Goal: Check status: Check status

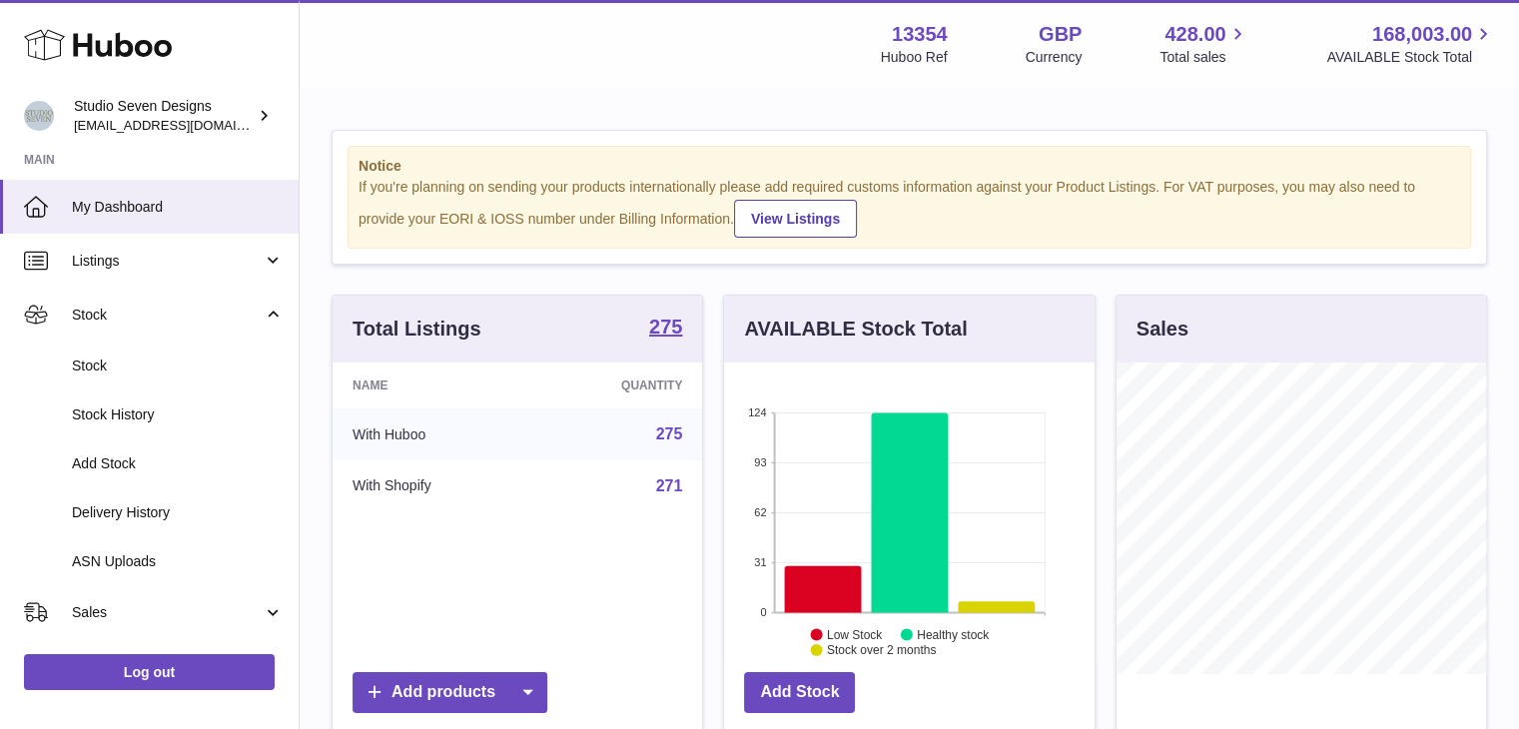
scroll to position [312, 370]
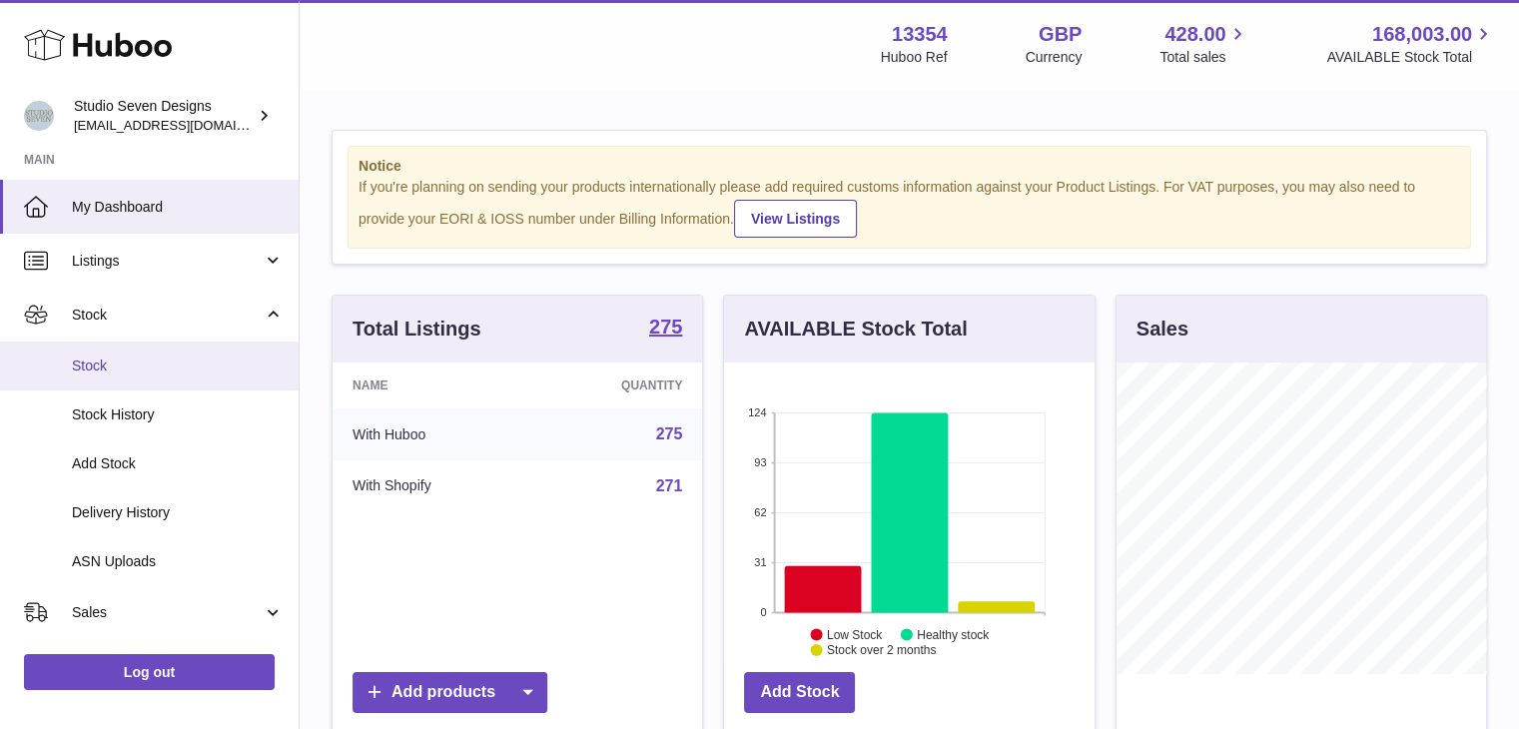
click at [85, 363] on span "Stock" at bounding box center [178, 366] width 212 height 19
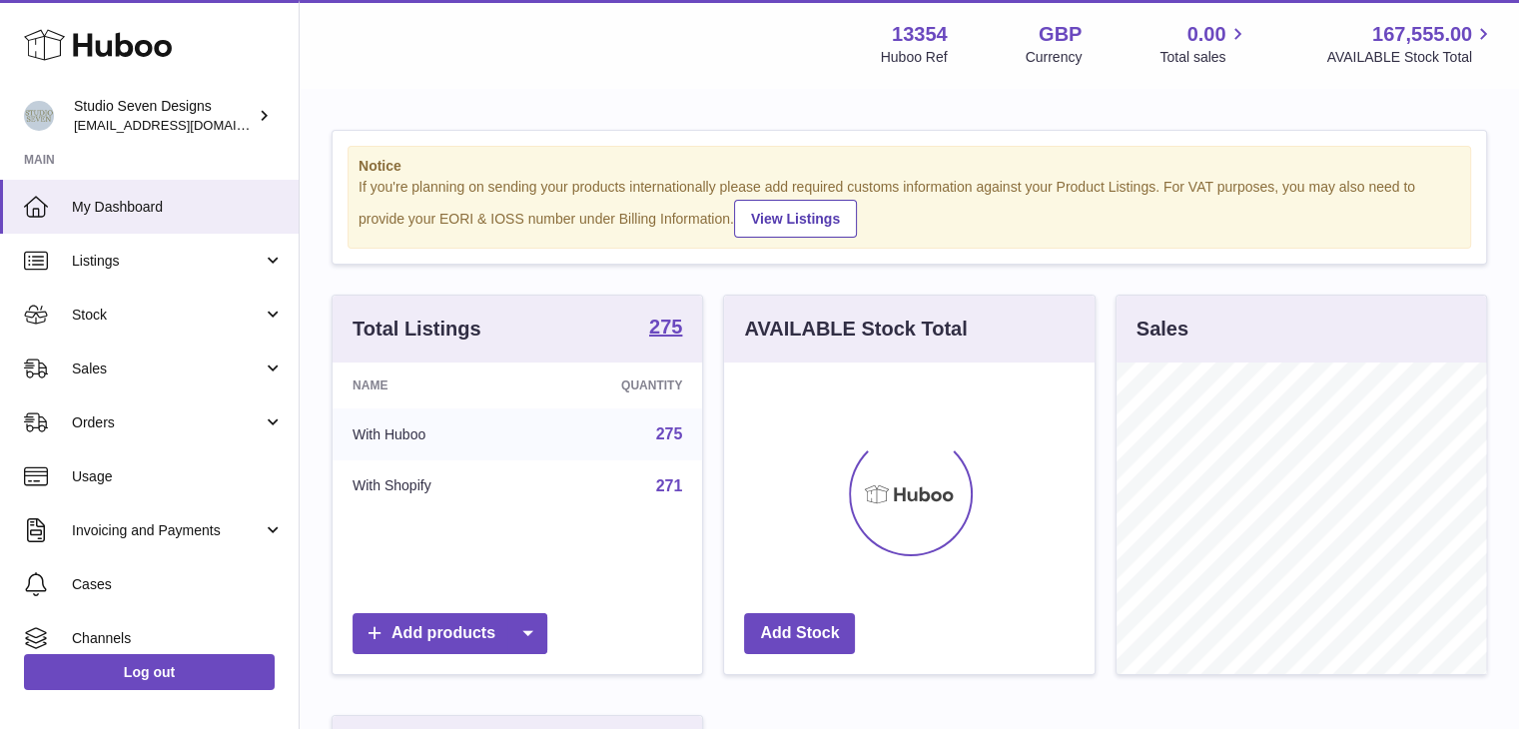
scroll to position [312, 370]
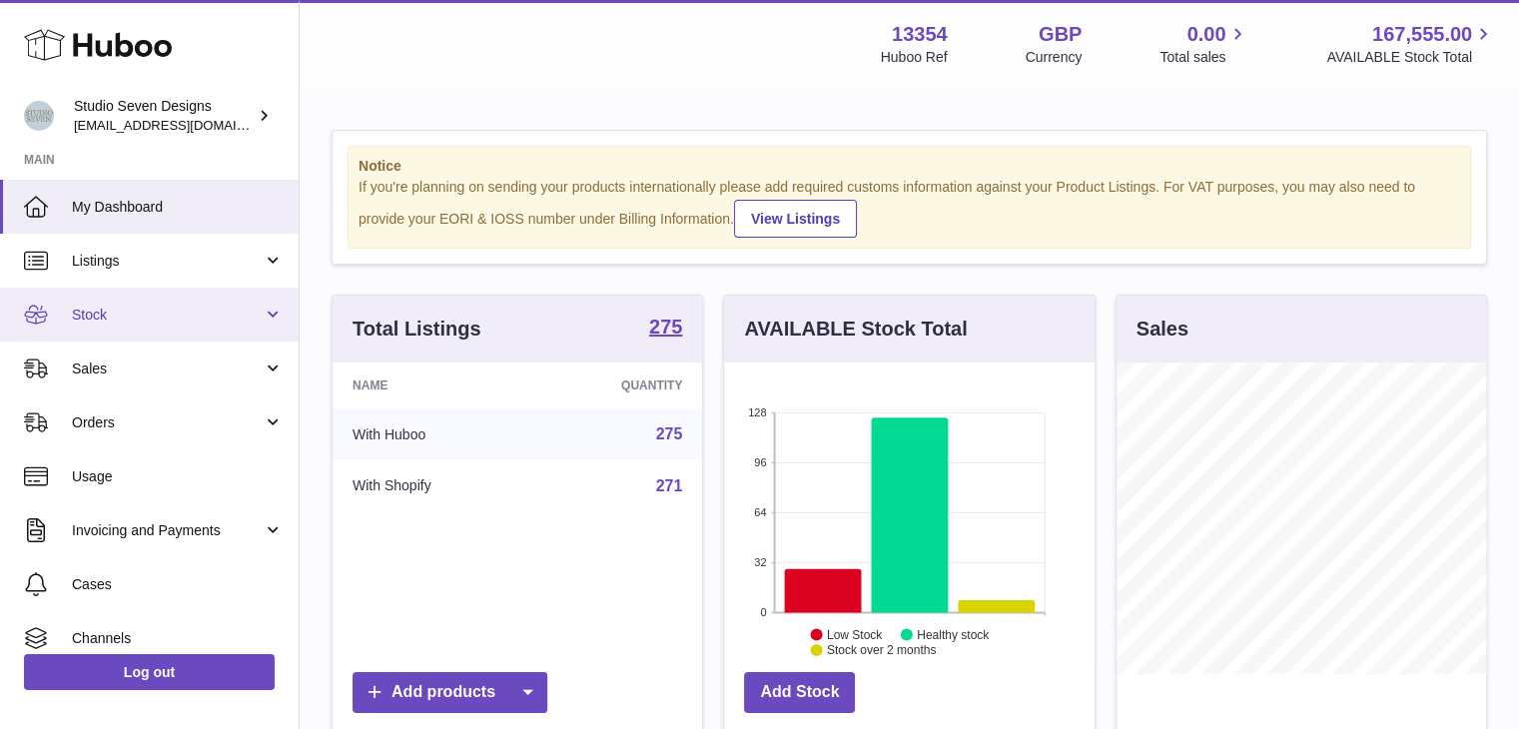
click at [102, 321] on span "Stock" at bounding box center [167, 315] width 191 height 19
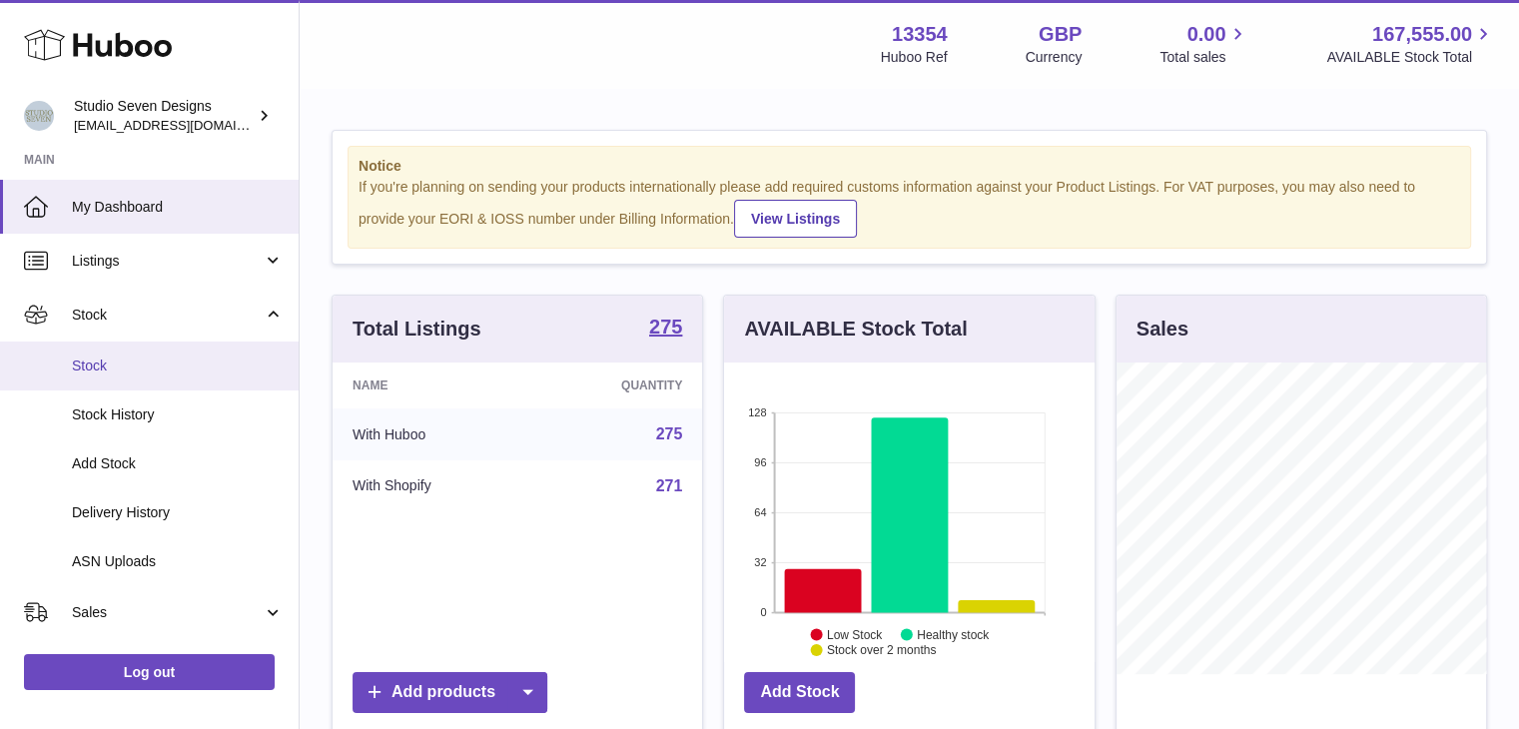
click at [122, 360] on span "Stock" at bounding box center [178, 366] width 212 height 19
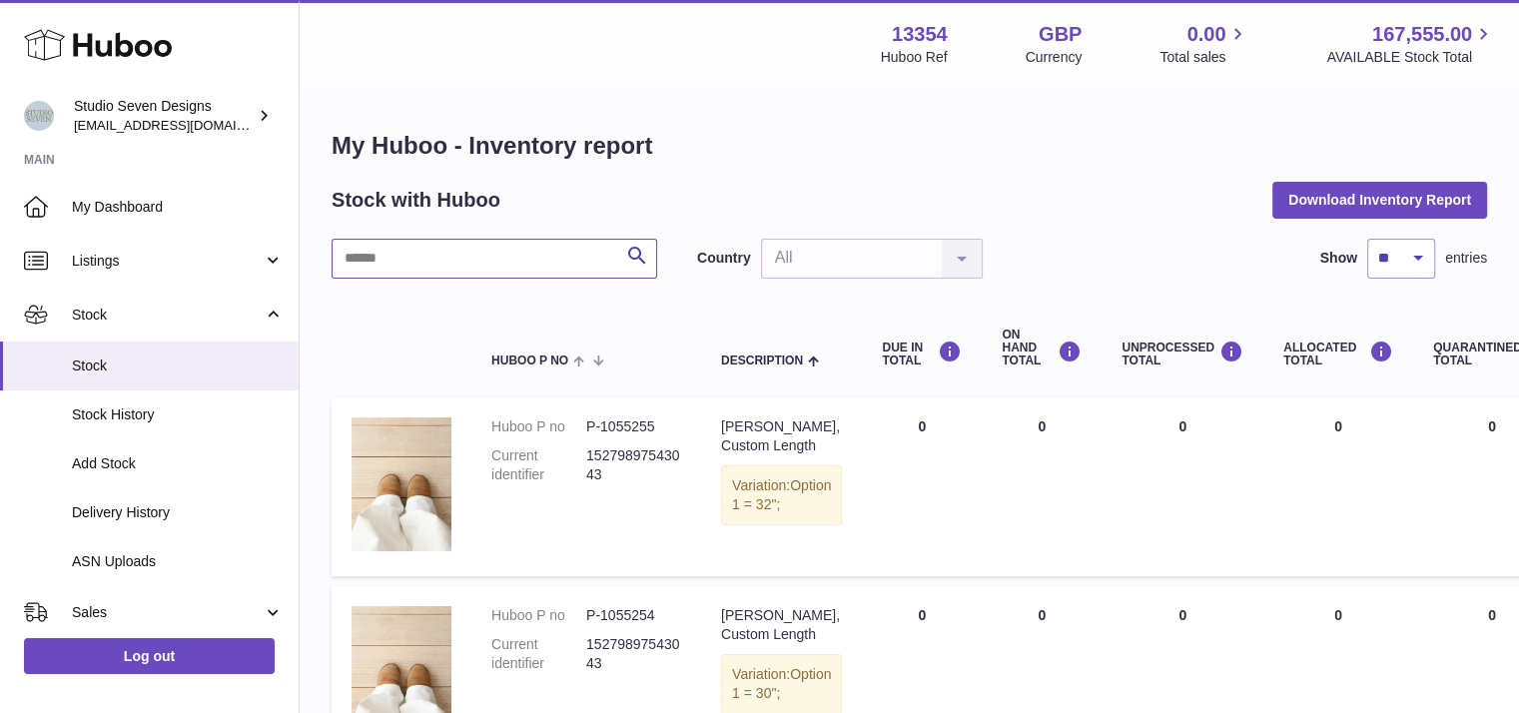
click at [419, 258] on input "text" at bounding box center [495, 259] width 326 height 40
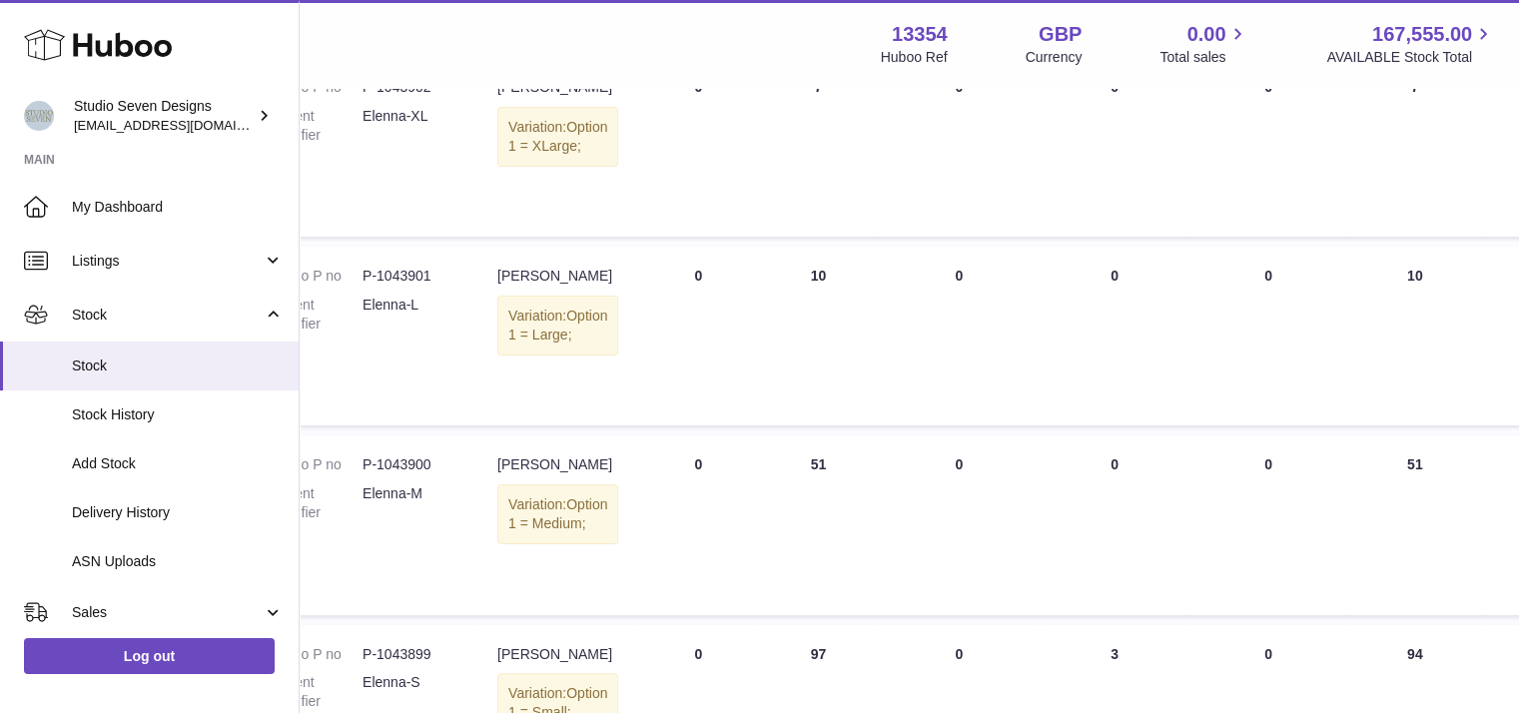
scroll to position [340, 224]
type input "**********"
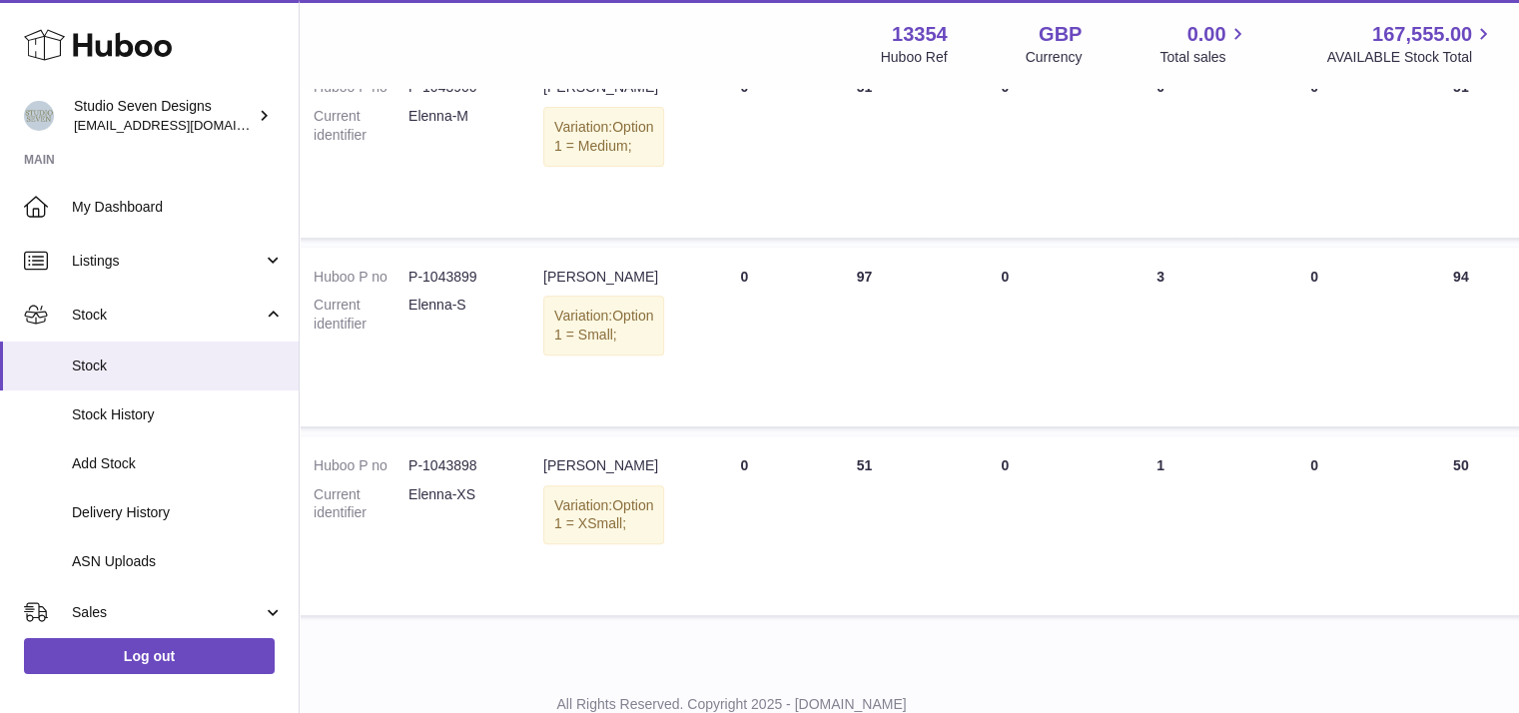
scroll to position [717, 176]
click at [147, 508] on span "Delivery History" at bounding box center [178, 512] width 212 height 19
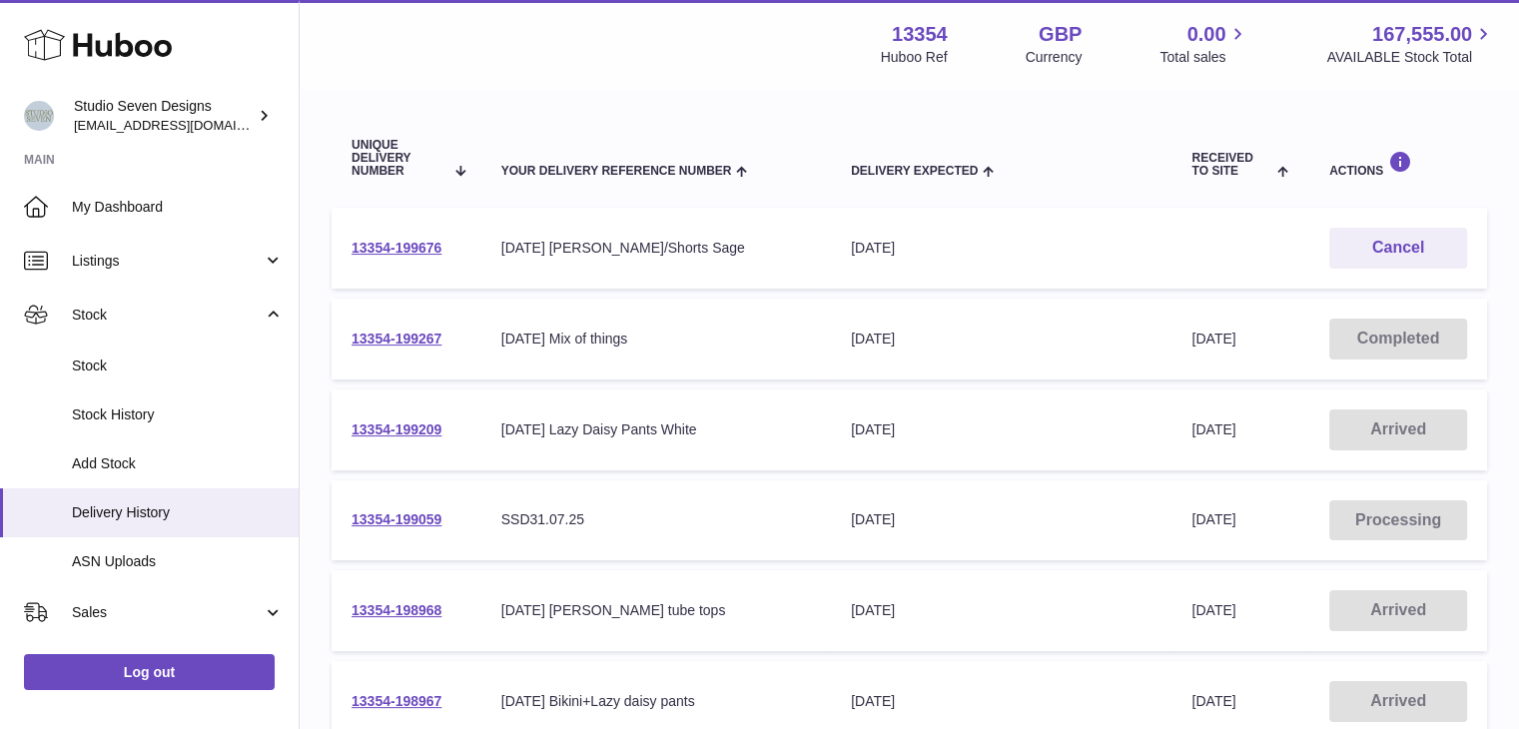
scroll to position [212, 0]
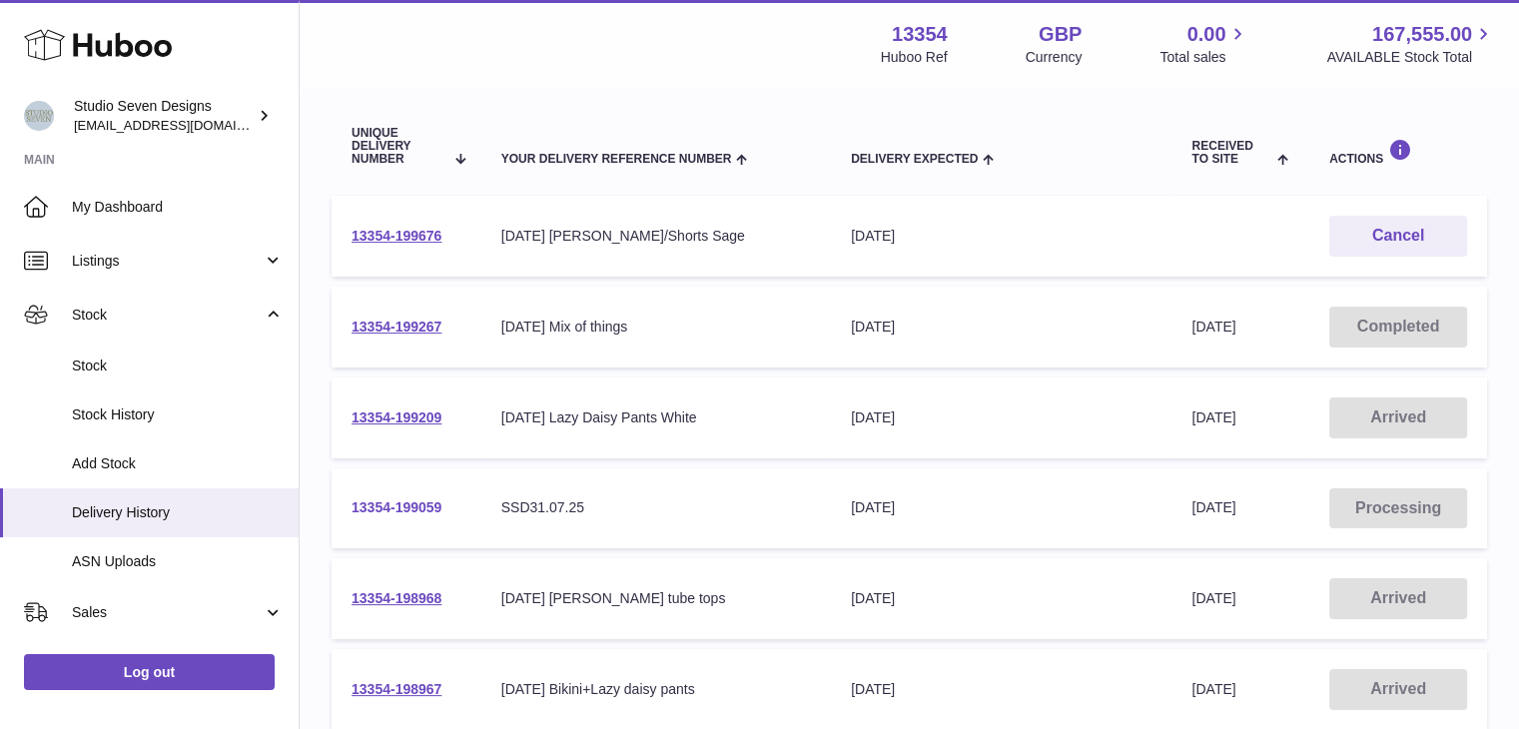
click at [380, 506] on link "13354-199059" at bounding box center [397, 507] width 90 height 16
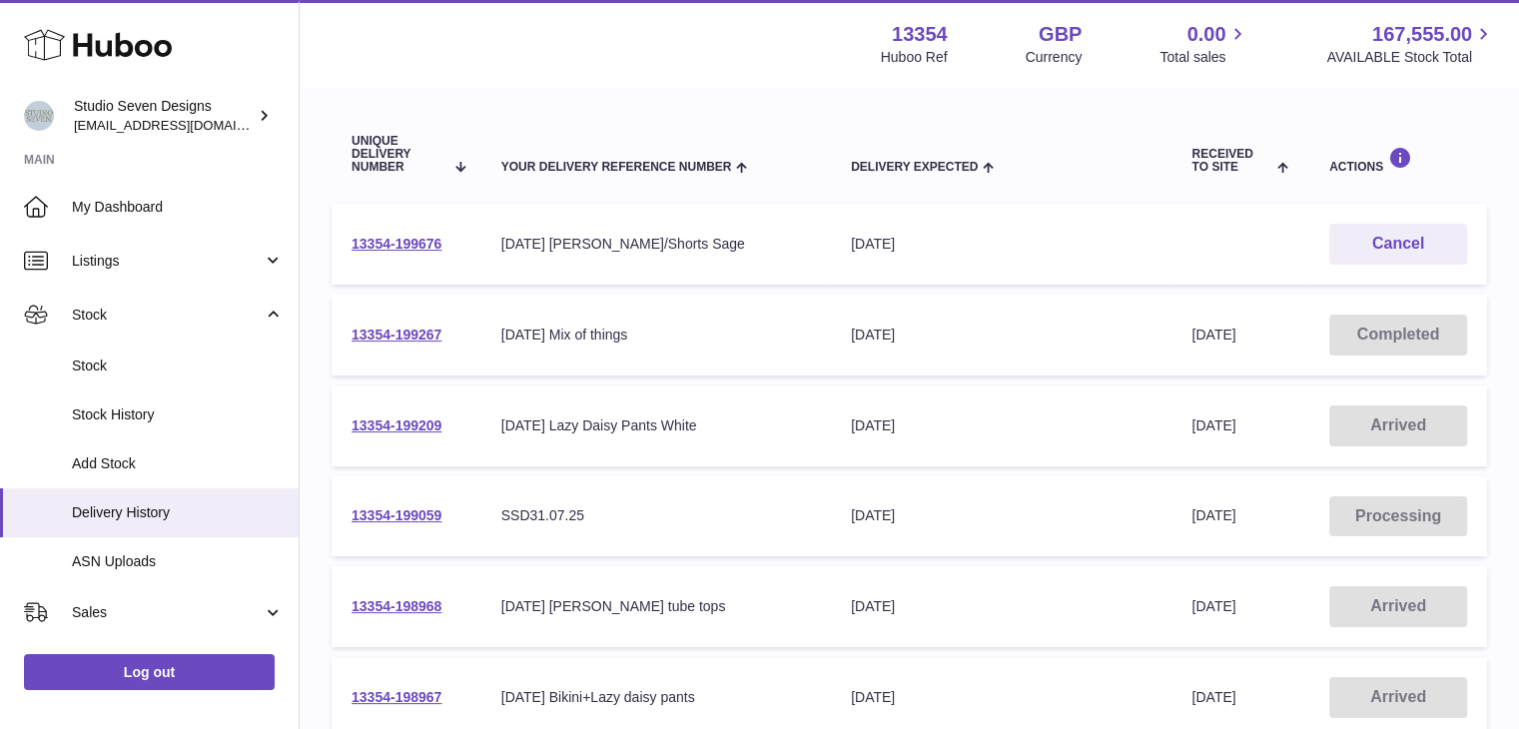
scroll to position [206, 0]
click at [405, 335] on link "13354-199267" at bounding box center [397, 333] width 90 height 16
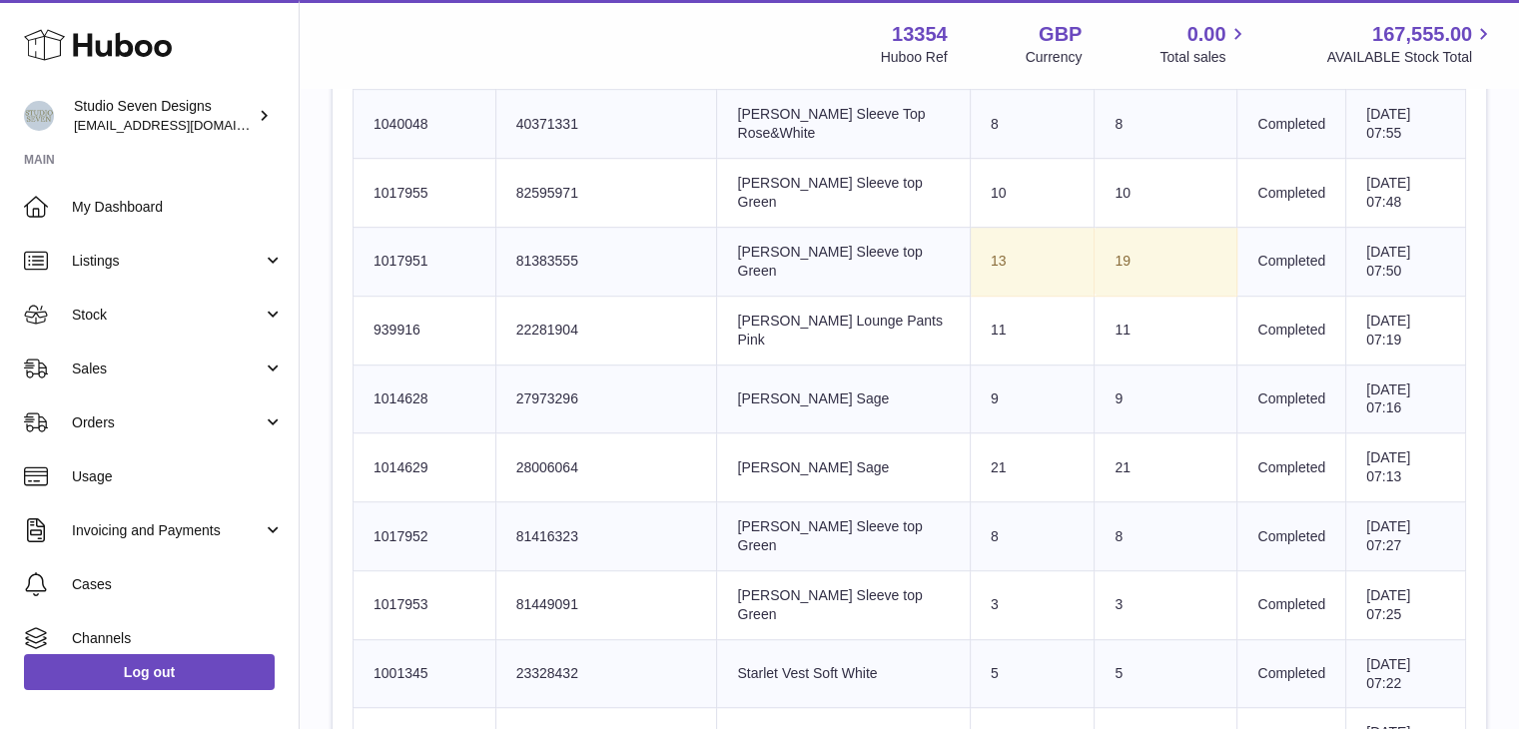
scroll to position [1073, 0]
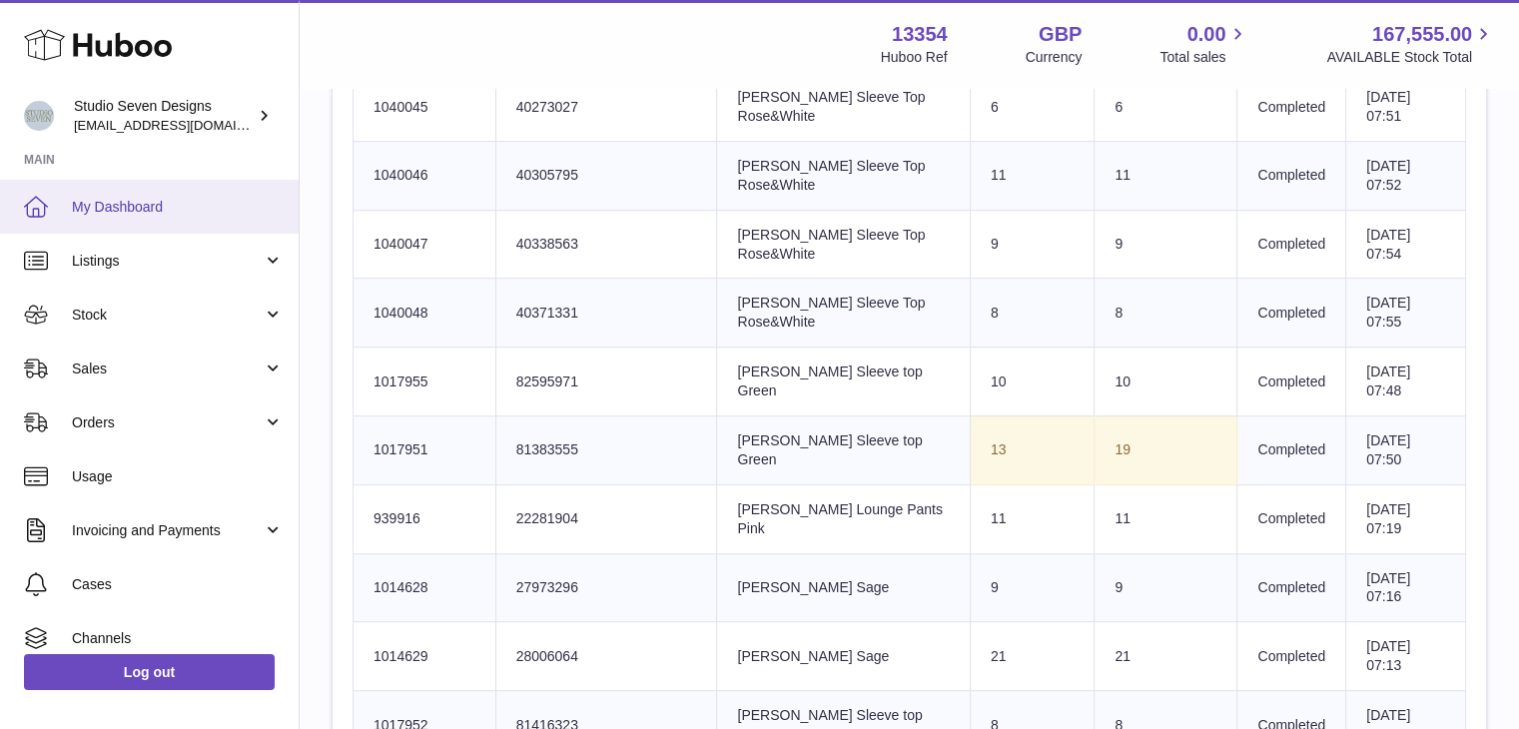
click at [127, 193] on link "My Dashboard" at bounding box center [149, 207] width 299 height 54
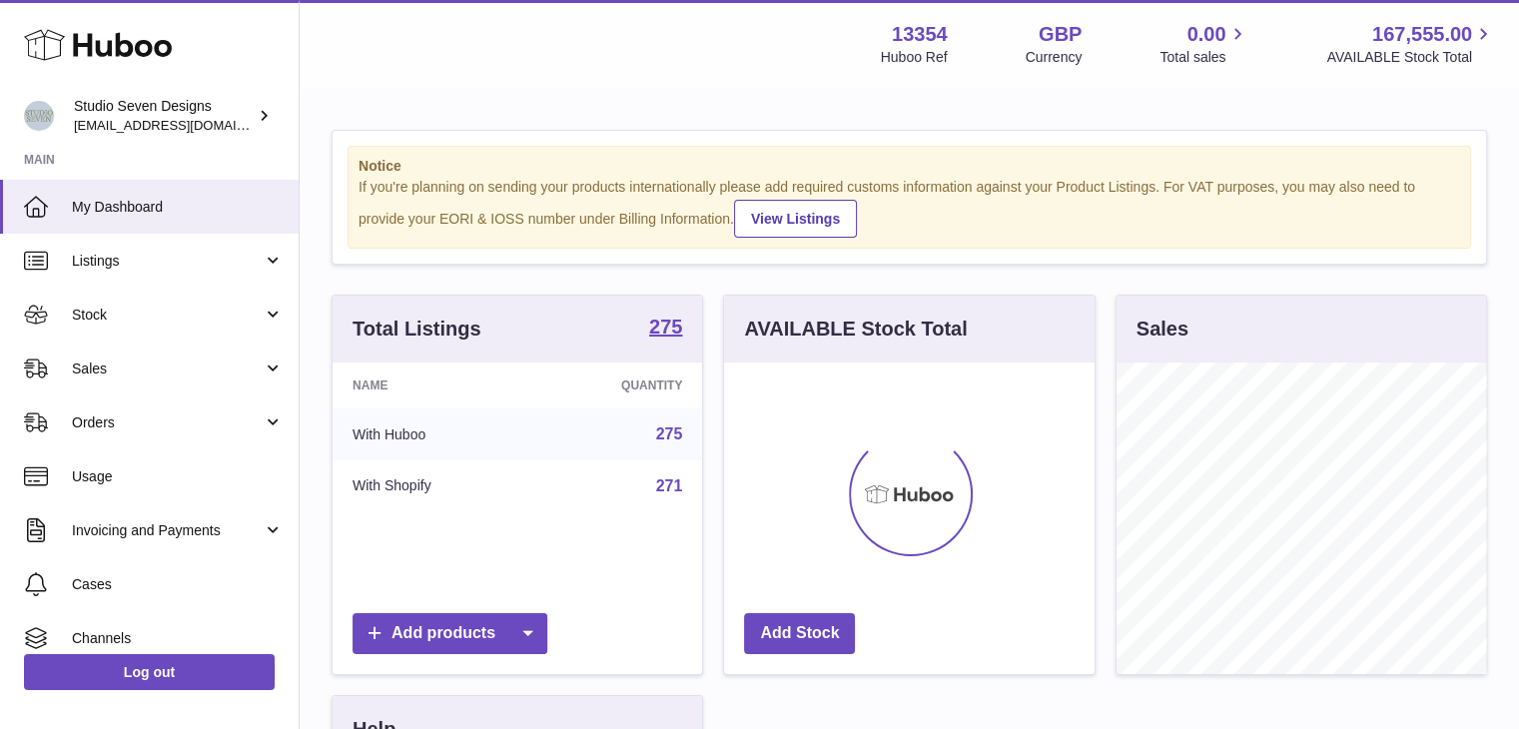
scroll to position [312, 370]
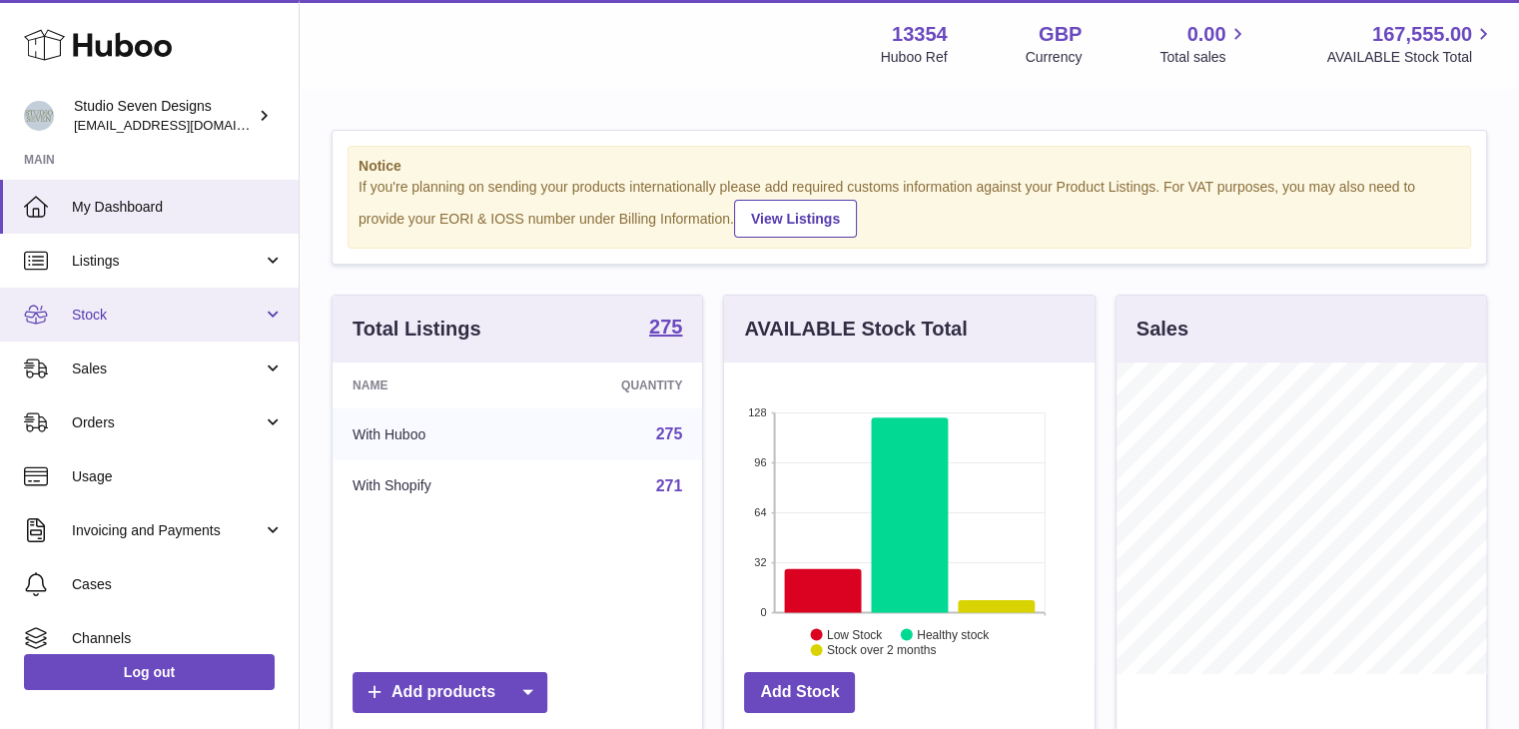
click at [160, 317] on span "Stock" at bounding box center [167, 315] width 191 height 19
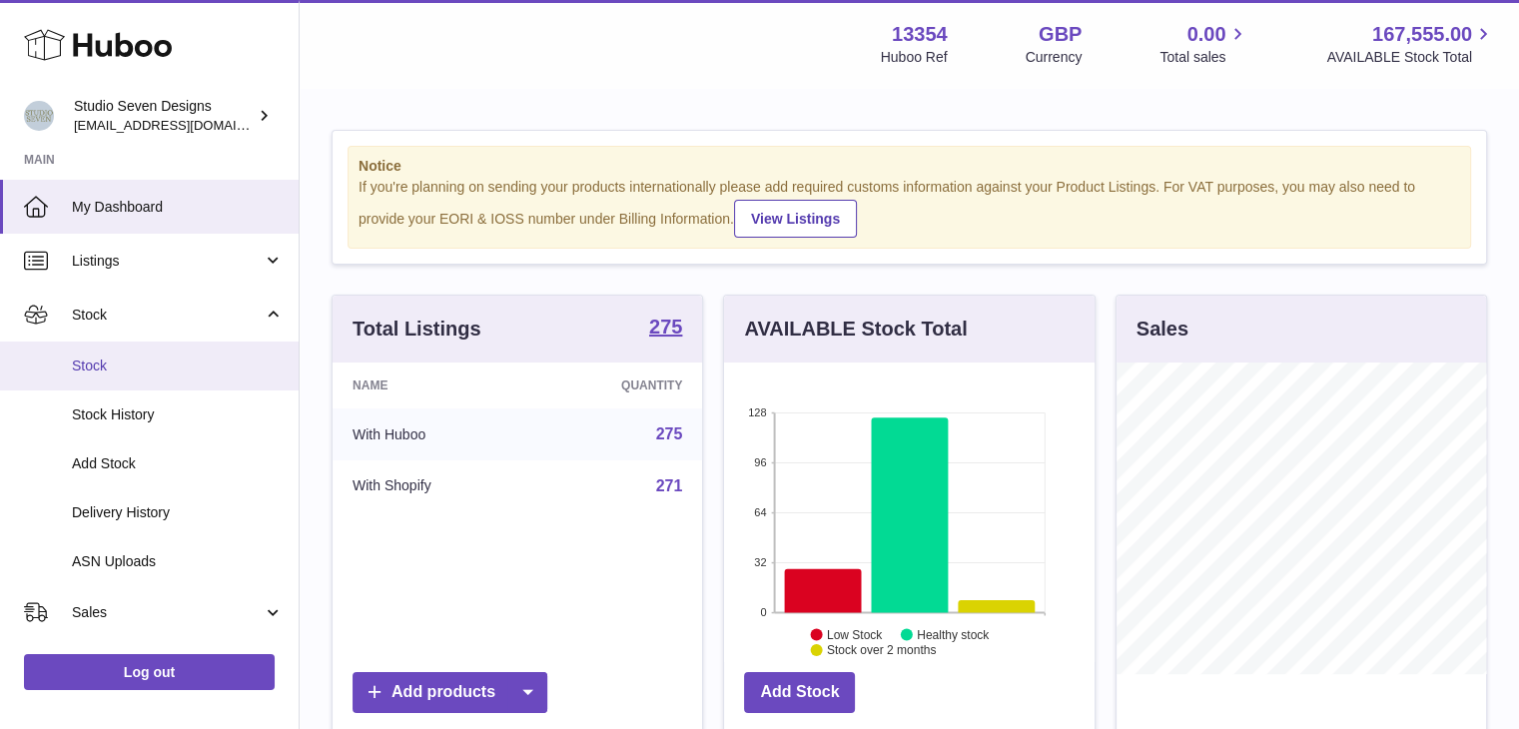
click at [143, 351] on link "Stock" at bounding box center [149, 366] width 299 height 49
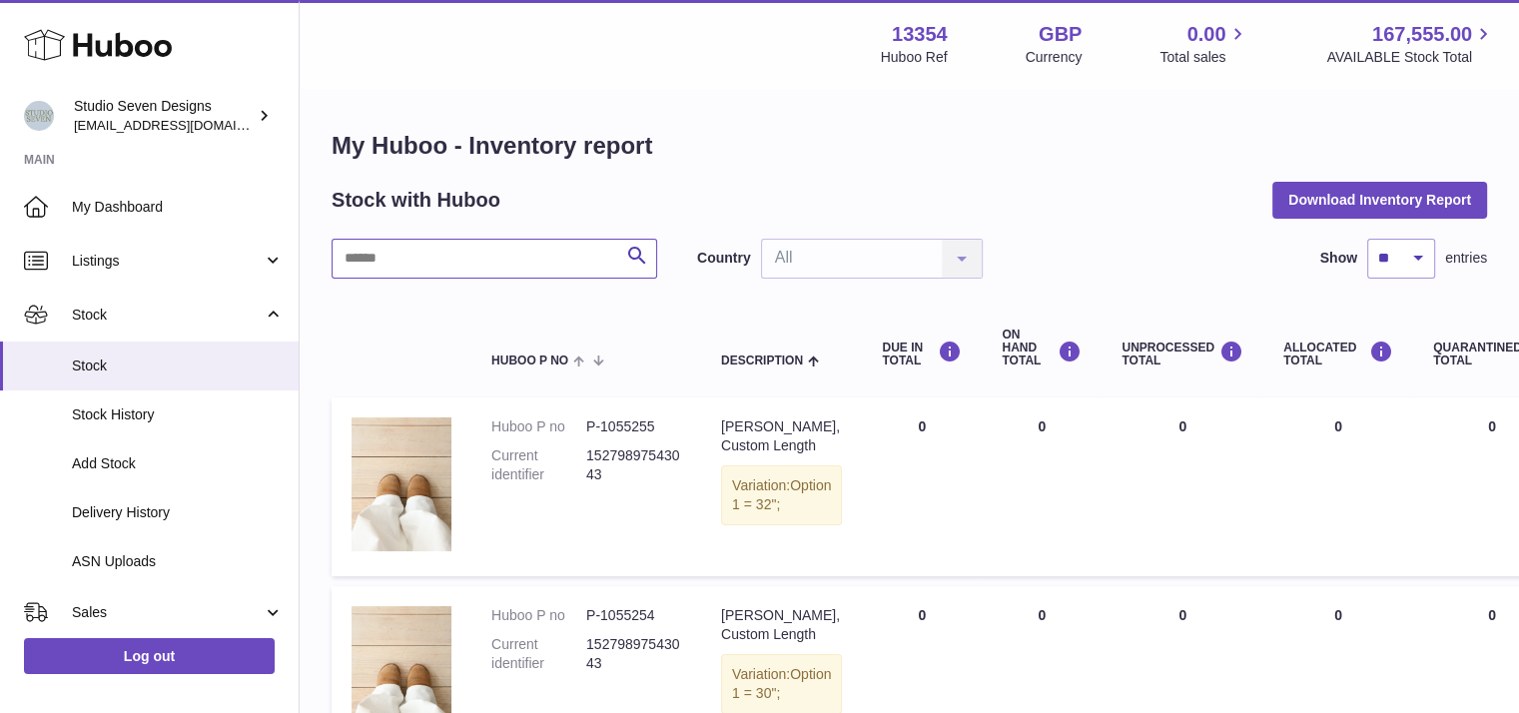
click at [459, 273] on input "text" at bounding box center [495, 259] width 326 height 40
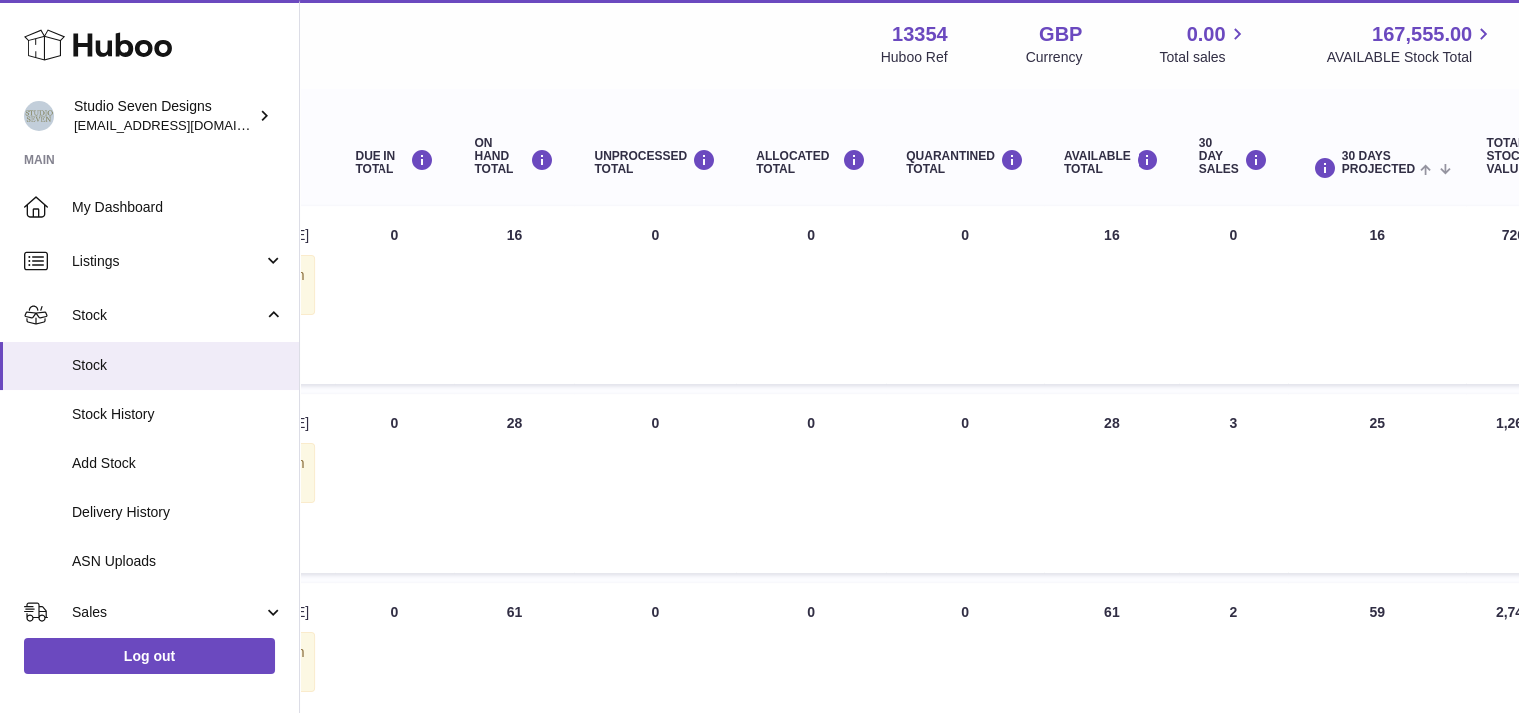
scroll to position [0, 527]
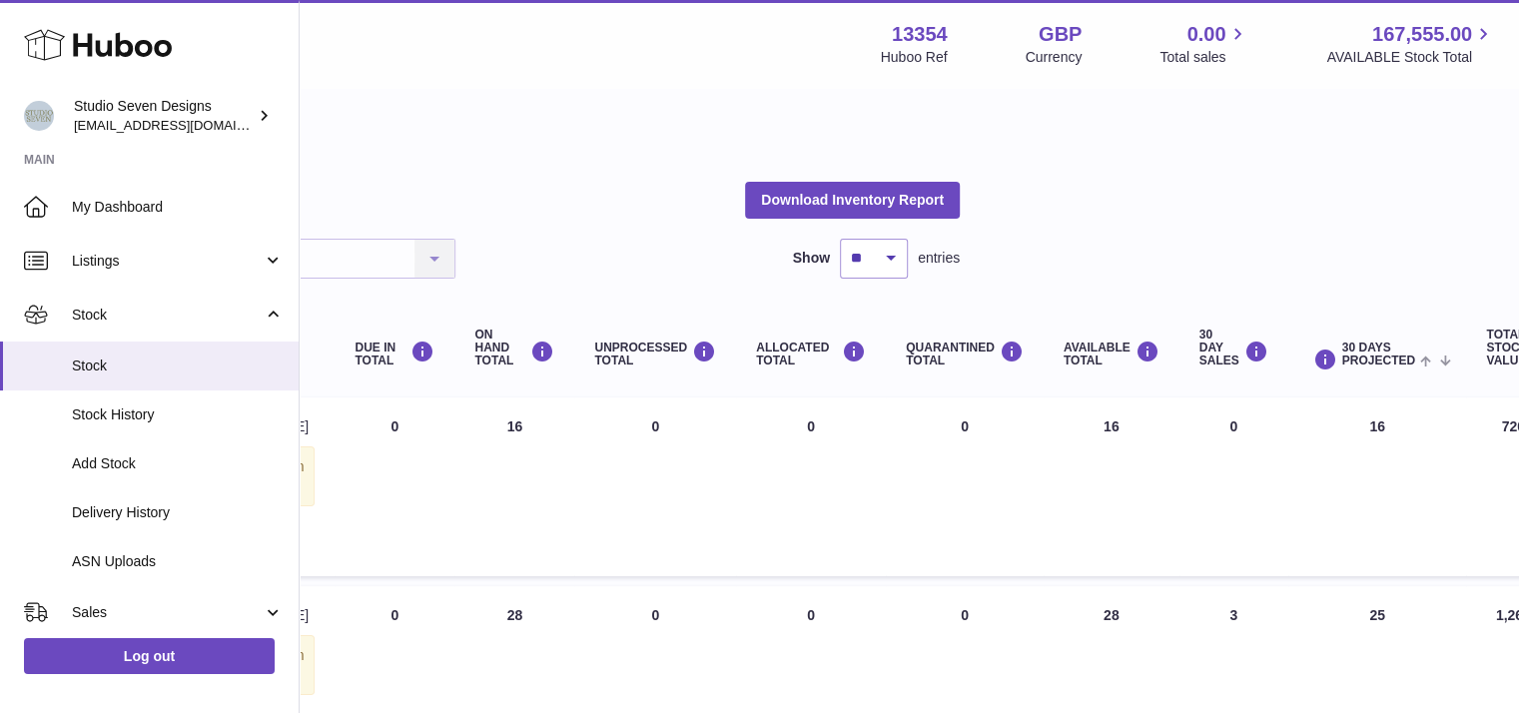
type input "******"
